Goal: Entertainment & Leisure: Consume media (video, audio)

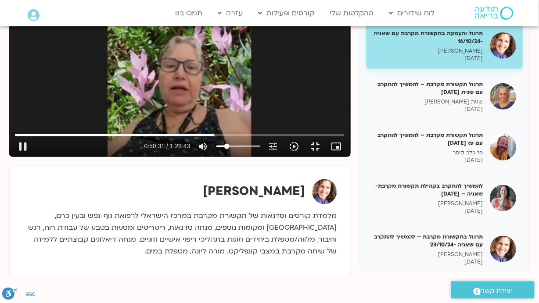
scroll to position [176, 0]
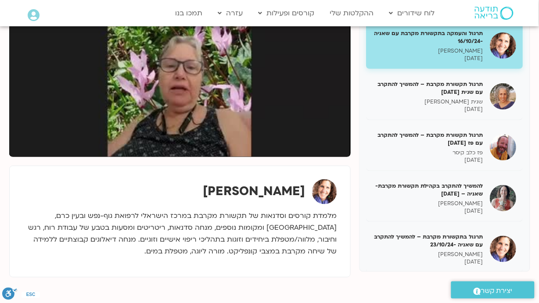
drag, startPoint x: 536, startPoint y: 303, endPoint x: 531, endPoint y: 303, distance: 5.3
drag, startPoint x: 531, startPoint y: 303, endPoint x: 172, endPoint y: 255, distance: 362.7
click at [172, 157] on div "Skip Ad 1:06:14 pause 1:08:31 / 1:23:43 volume_up Mute tune Resolution Auto 240…" at bounding box center [180, 61] width 342 height 192
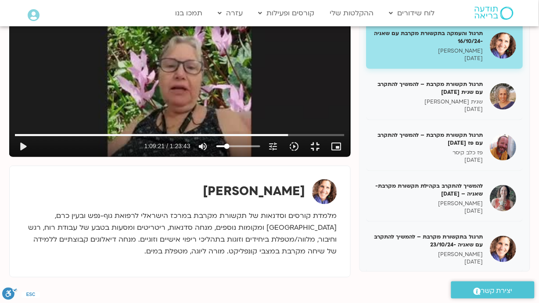
click at [173, 157] on div "Skip Ad 1:06:14 play_arrow 1:09:21 / 1:23:43 volume_up Mute tune Resolution Aut…" at bounding box center [180, 61] width 342 height 192
click at [326, 157] on button "fullscreen_exit" at bounding box center [315, 146] width 21 height 21
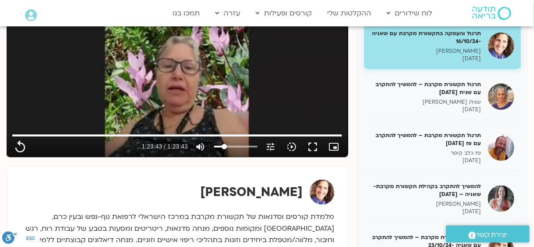
scroll to position [58, 0]
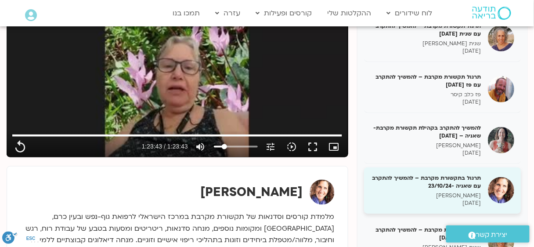
type input "5023.2"
click at [417, 174] on h5 "תרגול בתקשורת מקרבת – להמשיך להתקרב עם שאניה -23/10/24" at bounding box center [426, 182] width 111 height 16
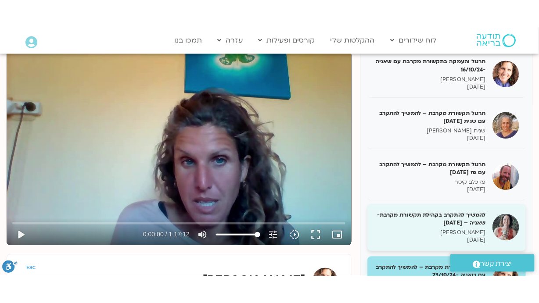
scroll to position [117, 0]
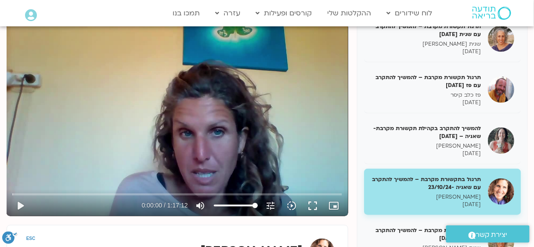
click at [277, 134] on div "Skip Ad play_arrow 0:00:00 / 1:17:12 volume_up Mute tune Resolution Auto 720p s…" at bounding box center [178, 120] width 342 height 192
type input "4.88692"
type input "74.6306818181818"
click at [245, 205] on input "Volume" at bounding box center [236, 205] width 44 height 5
click at [312, 205] on button "fullscreen" at bounding box center [312, 205] width 21 height 21
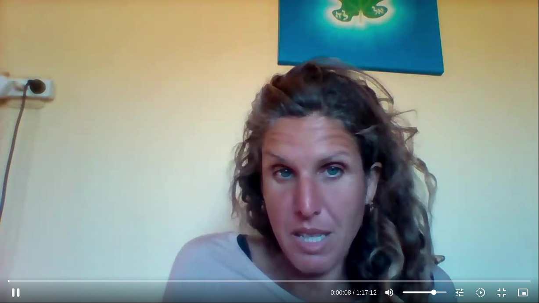
type input "8.527984"
type input "50.5113636363636"
click at [425, 294] on input "Volume" at bounding box center [425, 292] width 44 height 5
click at [19, 281] on input "Seek" at bounding box center [269, 281] width 523 height 5
click at [18, 282] on input "Seek" at bounding box center [269, 281] width 523 height 5
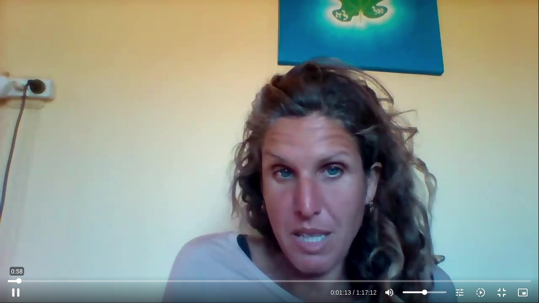
click at [17, 282] on input "Seek" at bounding box center [269, 281] width 523 height 5
click at [14, 282] on input "Seek" at bounding box center [269, 281] width 523 height 5
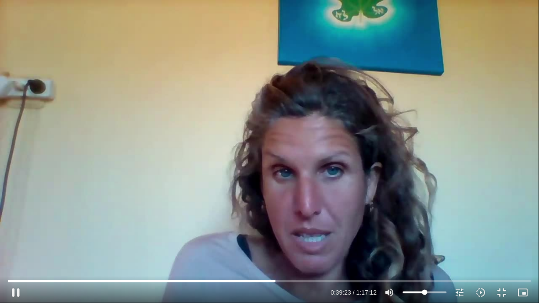
click at [26, 145] on div "Skip Ad 1:10 pause 0:39:23 / 1:17:12 volume_up Mute tune Resolution Auto 720p s…" at bounding box center [269, 151] width 539 height 303
click at [1, 0] on div "Skip Ad 1:10 play_arrow 0:39:23 / 1:17:12 volume_up Mute tune Resolution Auto 7…" at bounding box center [269, 151] width 539 height 303
click at [113, 181] on div "Skip Ad 1:10 pause 0:43:35 / 1:17:12 volume_up Mute tune Resolution Auto 720p s…" at bounding box center [269, 151] width 539 height 303
type input "2615.539029"
